Goal: Find specific page/section: Find specific page/section

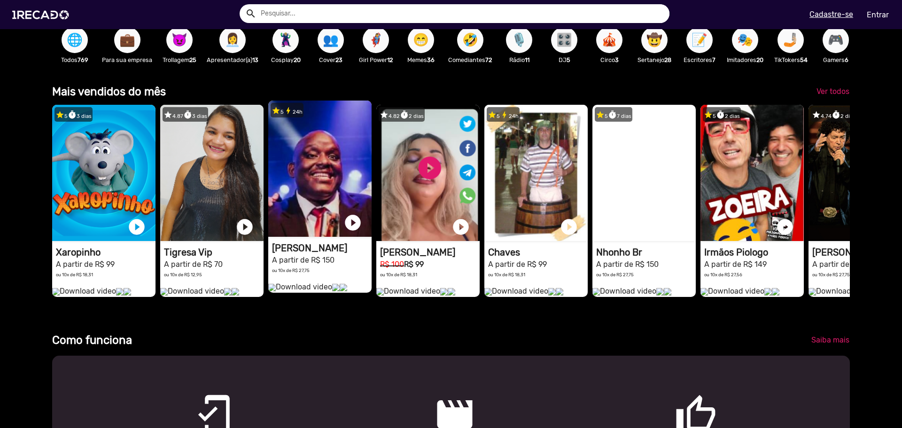
scroll to position [0, 1791]
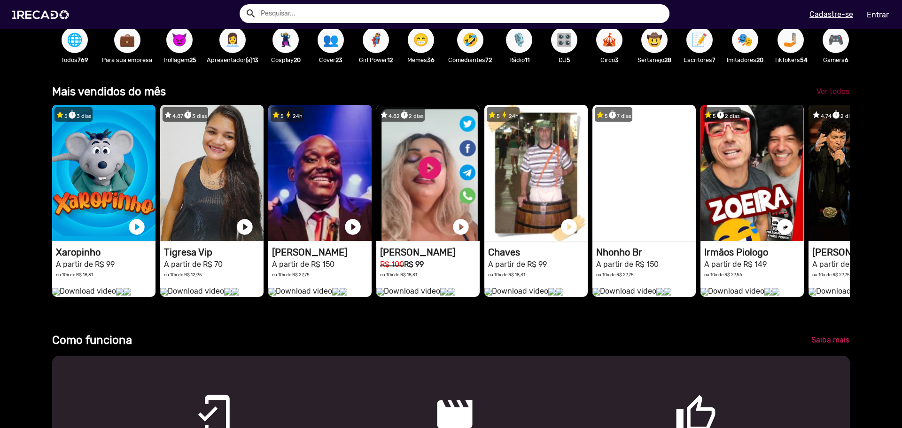
click at [830, 96] on span "Ver todos" at bounding box center [833, 91] width 33 height 9
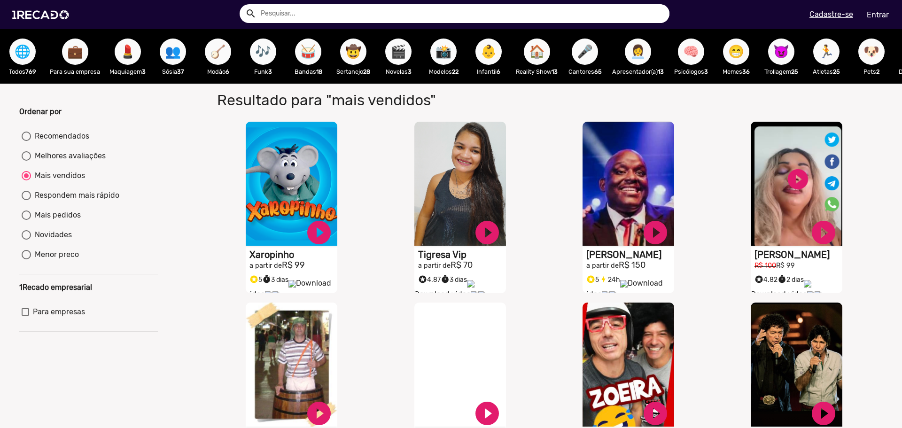
click at [692, 47] on span "🧠" at bounding box center [691, 52] width 16 height 26
radio input "true"
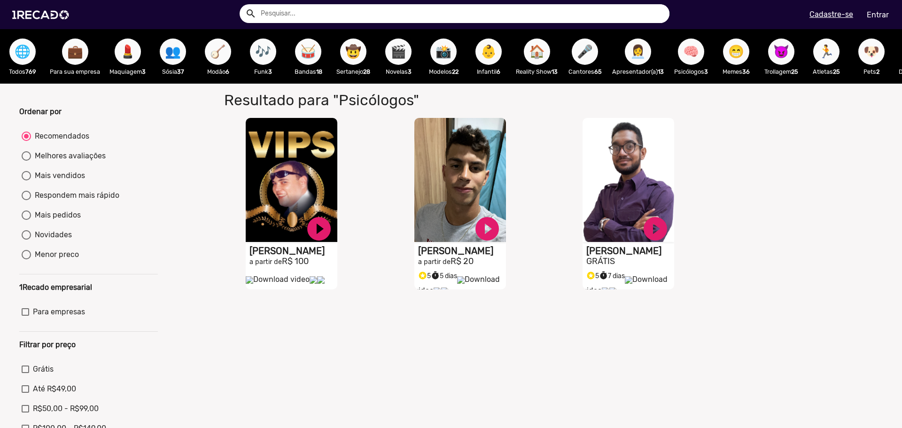
click at [30, 51] on span "🌐" at bounding box center [23, 52] width 16 height 26
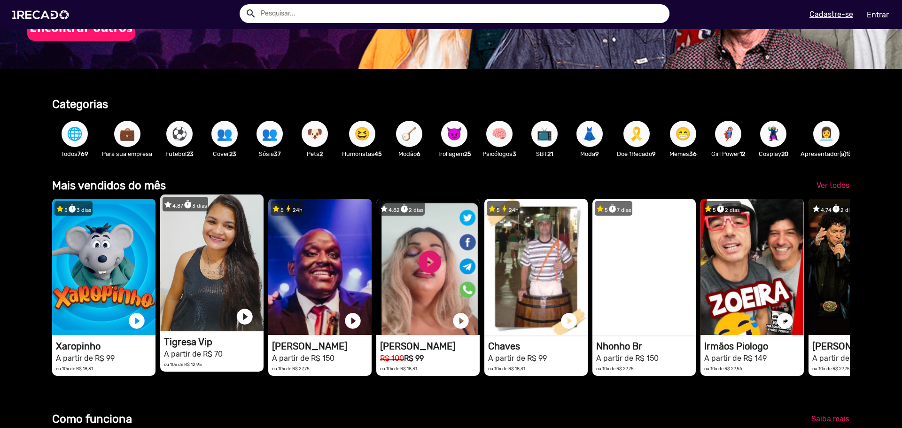
scroll to position [329, 0]
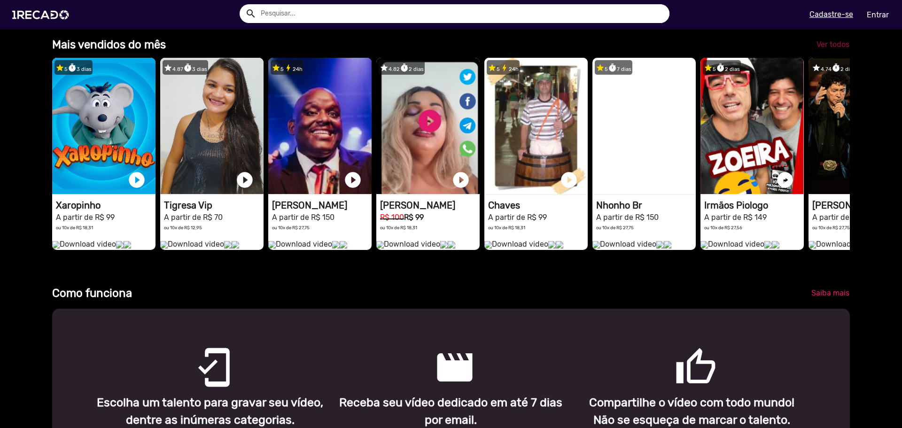
click at [823, 49] on span "Ver todos" at bounding box center [833, 44] width 33 height 9
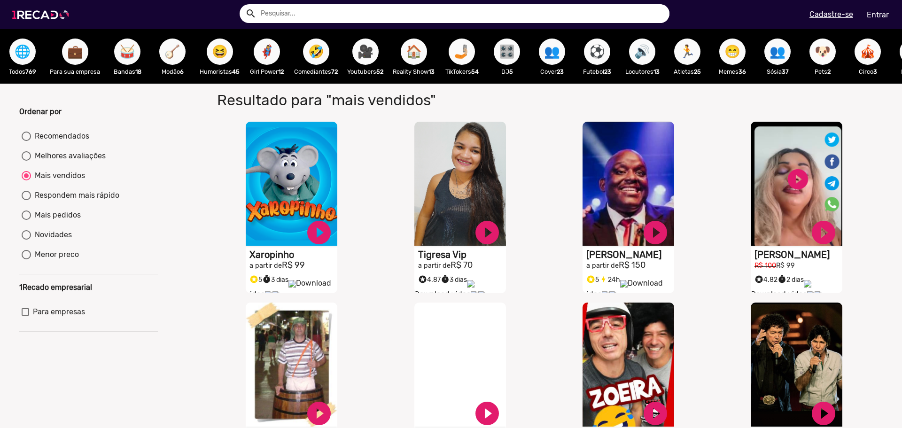
click at [30, 16] on img at bounding box center [42, 15] width 71 height 40
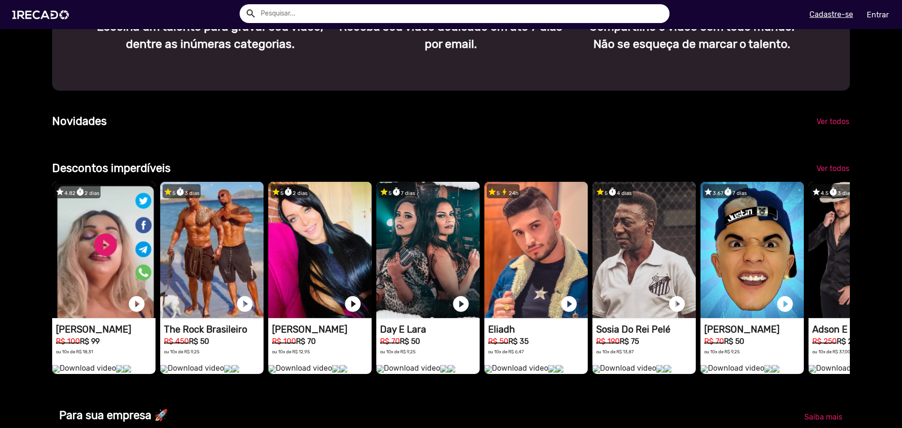
scroll to position [0, 895]
